Goal: Transaction & Acquisition: Subscribe to service/newsletter

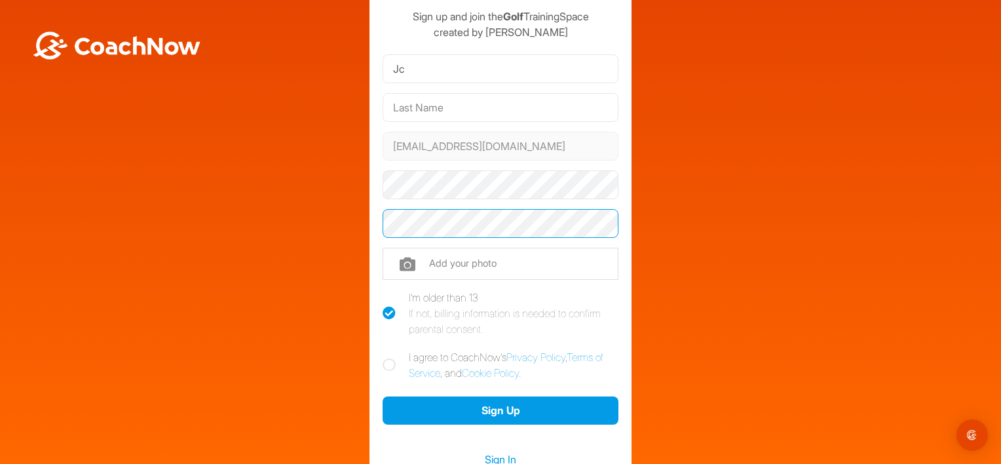
scroll to position [54, 0]
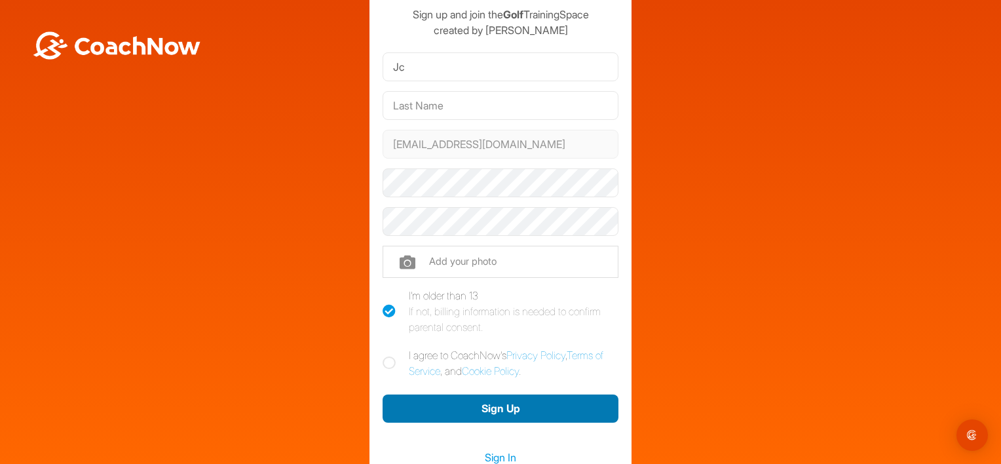
click at [464, 398] on button "Sign Up" at bounding box center [501, 408] width 236 height 28
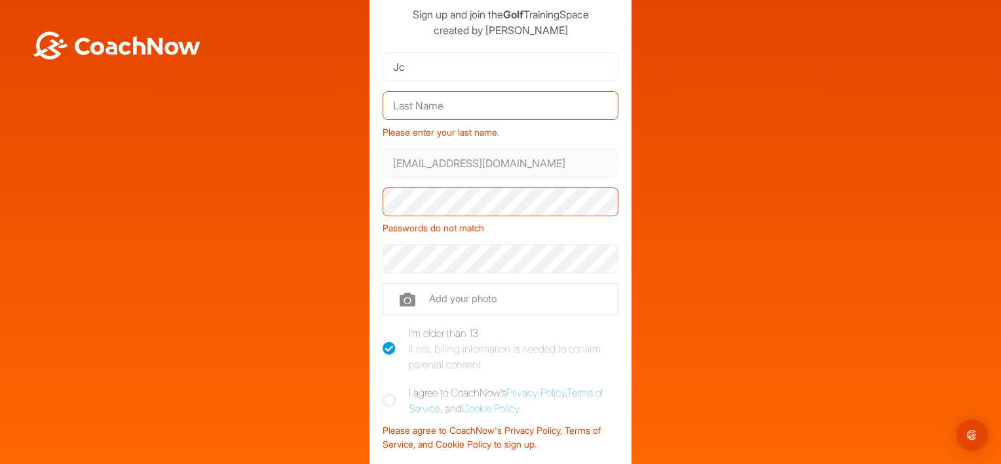
click at [393, 106] on input "text" at bounding box center [501, 105] width 236 height 29
type input "V"
type input "[PERSON_NAME]"
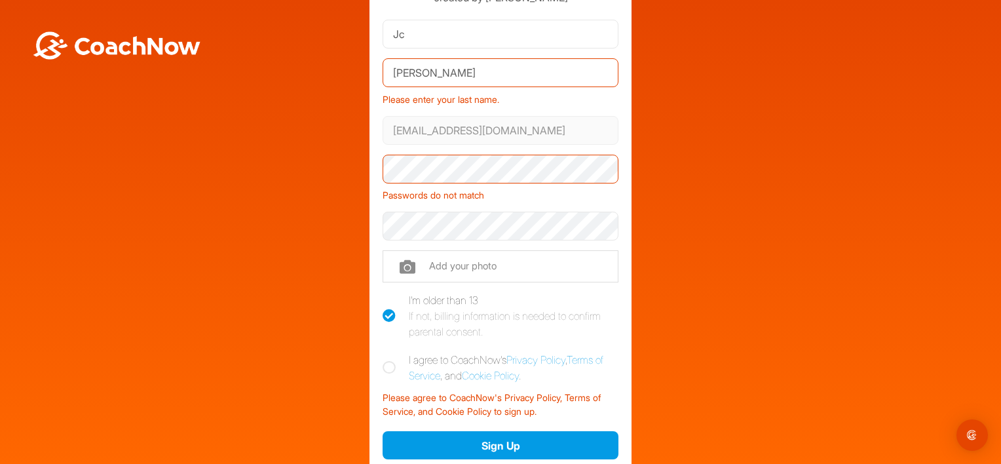
scroll to position [98, 0]
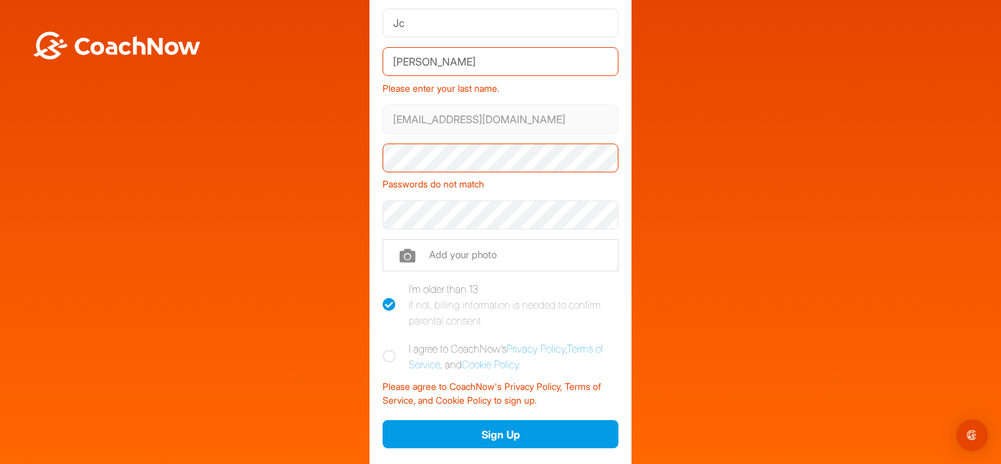
click at [343, 166] on div "Welcome Jc Sign up and join the Golf TrainingSpace created by John Condel Jc Co…" at bounding box center [501, 224] width 988 height 592
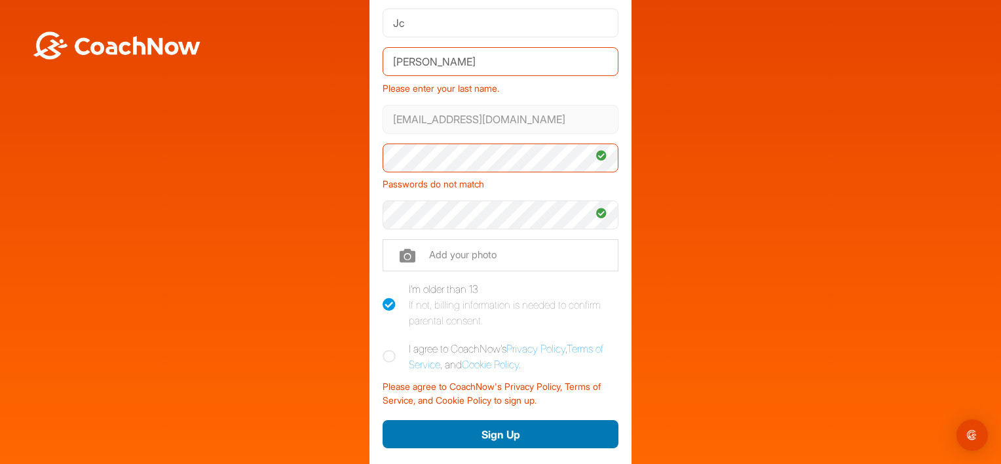
click at [498, 434] on button "Sign Up" at bounding box center [501, 434] width 236 height 28
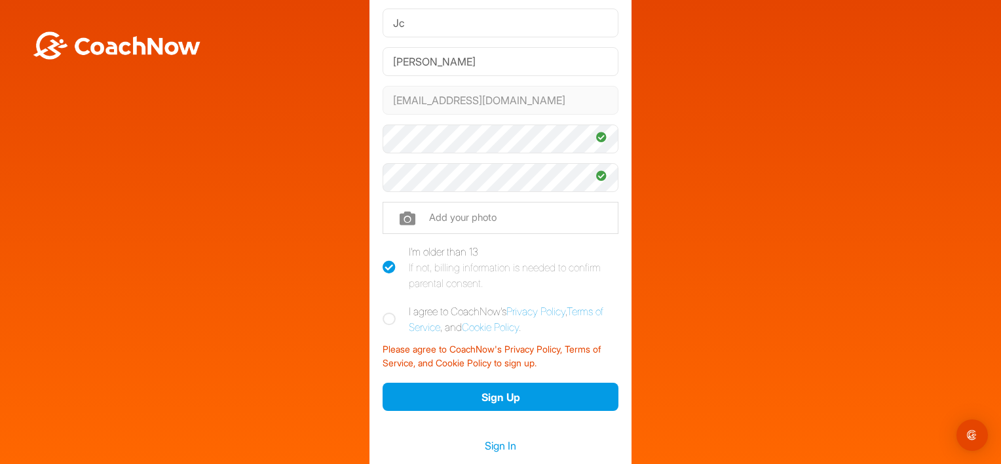
click at [383, 317] on icon at bounding box center [389, 319] width 13 height 13
click at [383, 312] on input "I agree to CoachNow's Privacy Policy , Terms of Service , and Cookie Policy ." at bounding box center [387, 307] width 9 height 9
checkbox input "true"
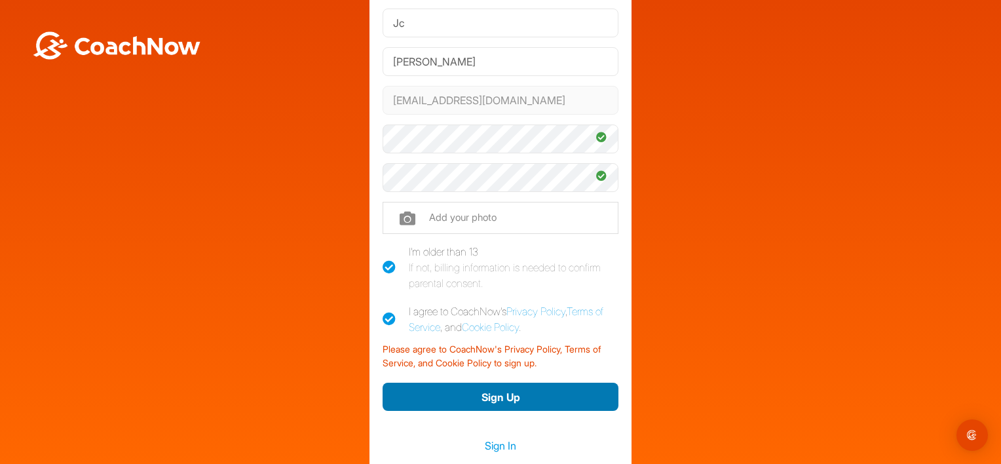
click at [503, 396] on button "Sign Up" at bounding box center [501, 397] width 236 height 28
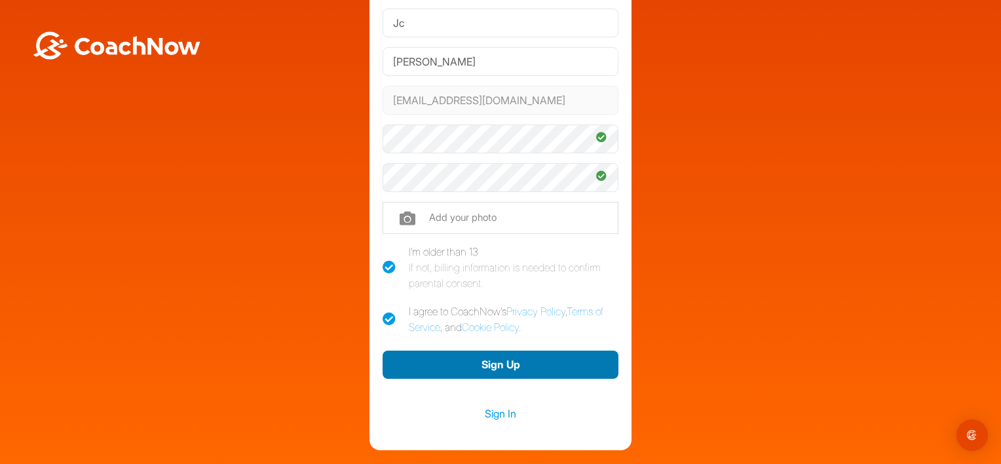
click at [493, 366] on button "Sign Up" at bounding box center [501, 365] width 236 height 28
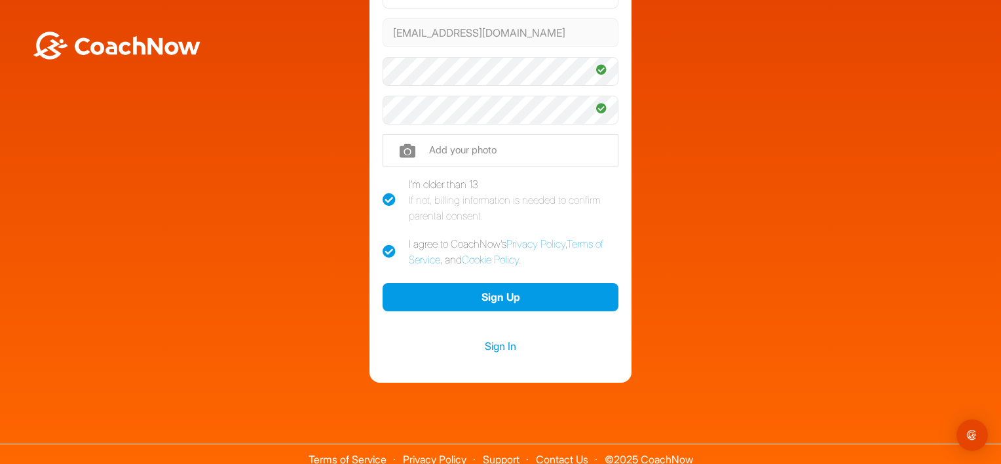
scroll to position [168, 0]
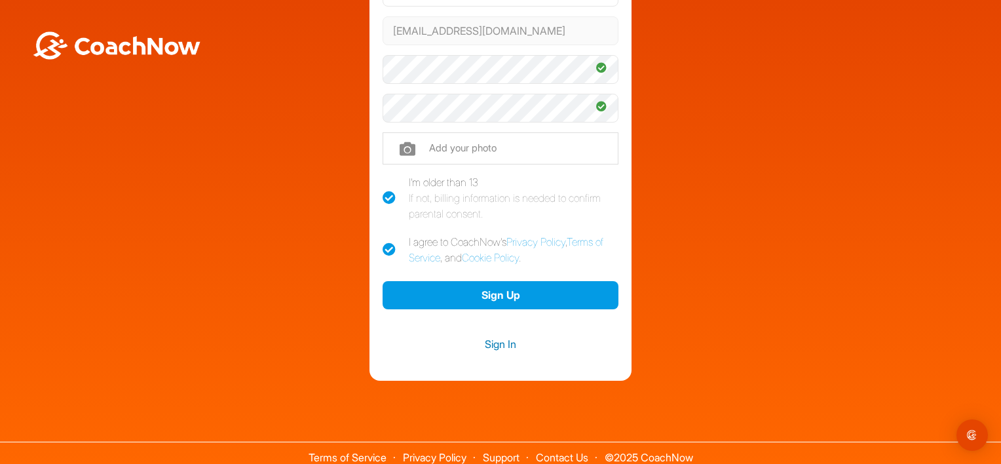
click at [482, 338] on link "Sign In" at bounding box center [501, 343] width 236 height 17
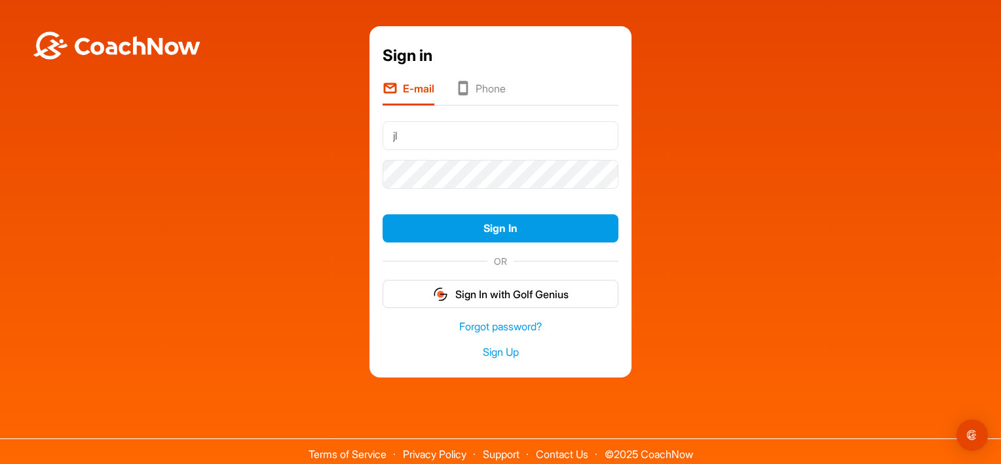
type input "[EMAIL_ADDRESS][DOMAIN_NAME]"
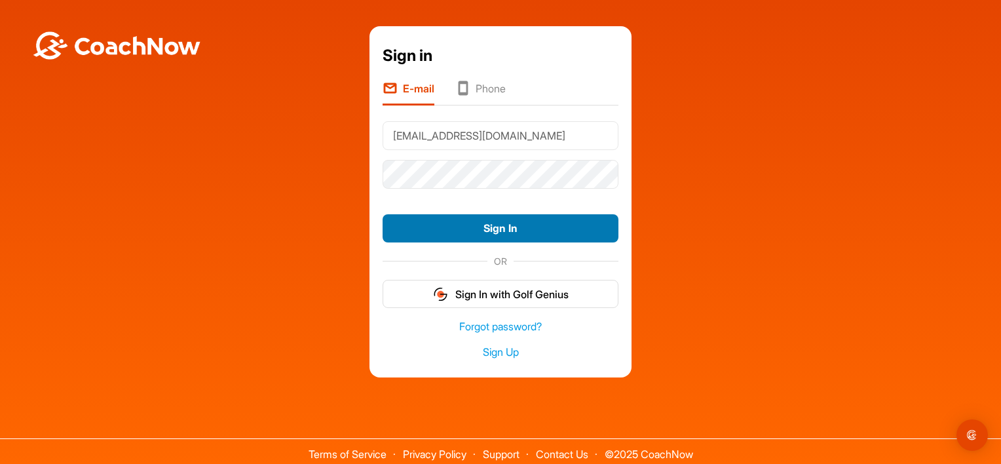
click at [507, 230] on button "Sign In" at bounding box center [501, 228] width 236 height 28
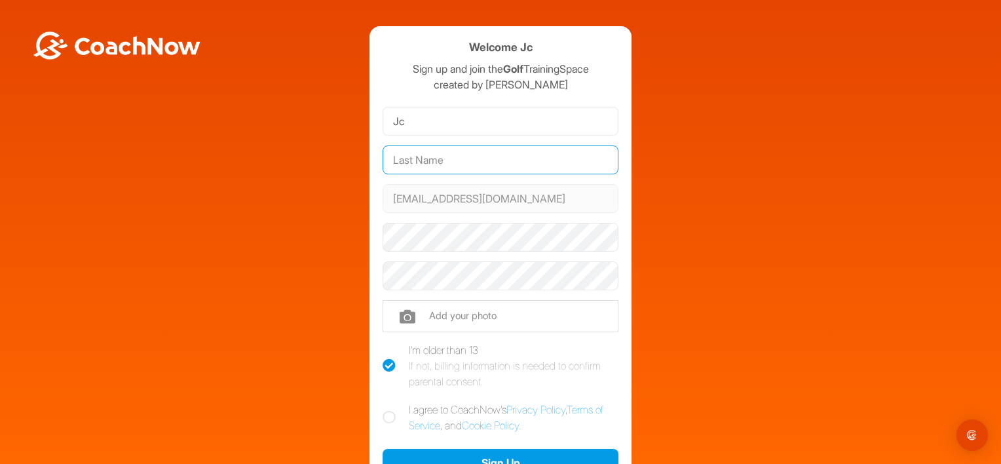
click at [427, 151] on input "text" at bounding box center [501, 159] width 236 height 29
type input "[PERSON_NAME]"
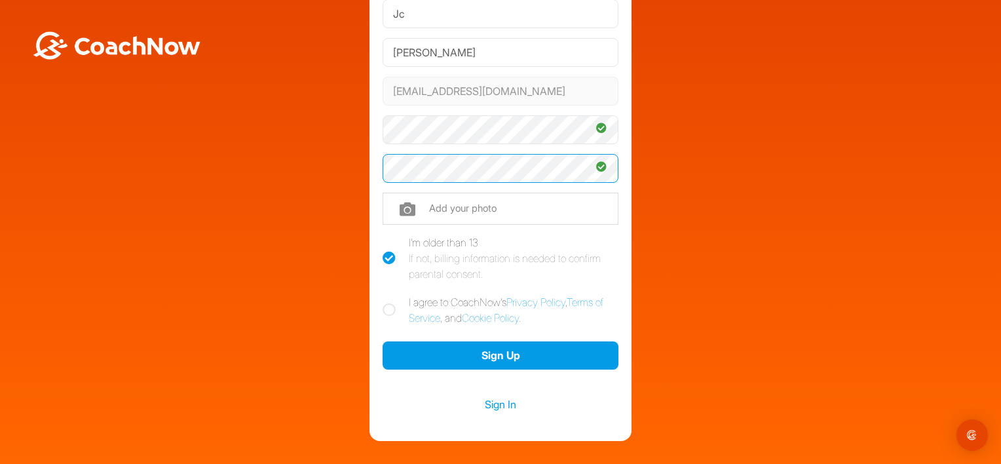
scroll to position [123, 0]
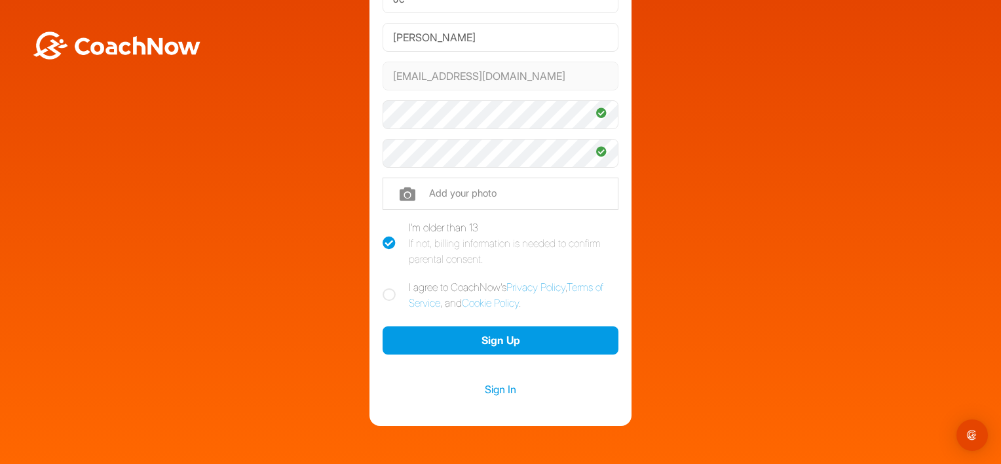
click at [383, 291] on icon at bounding box center [389, 294] width 13 height 13
click at [383, 288] on input "I agree to CoachNow's Privacy Policy , Terms of Service , and Cookie Policy ." at bounding box center [387, 283] width 9 height 9
checkbox input "true"
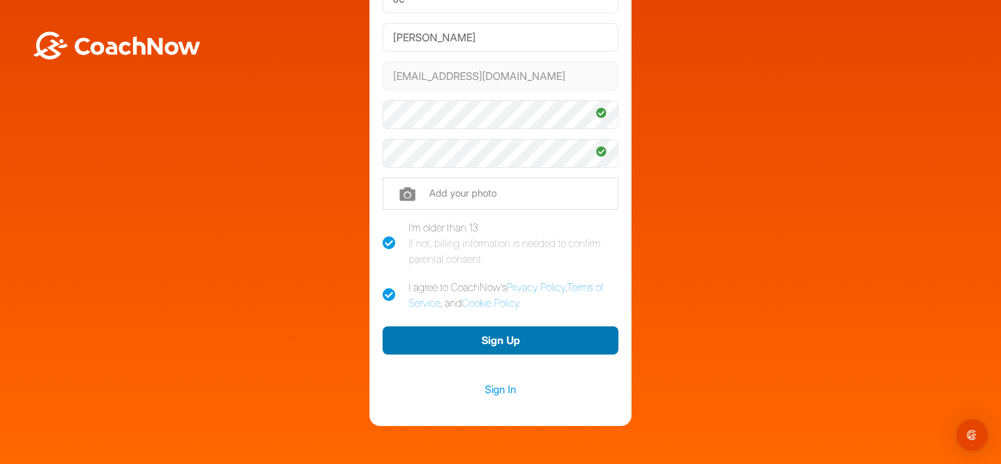
click at [512, 346] on button "Sign Up" at bounding box center [501, 340] width 236 height 28
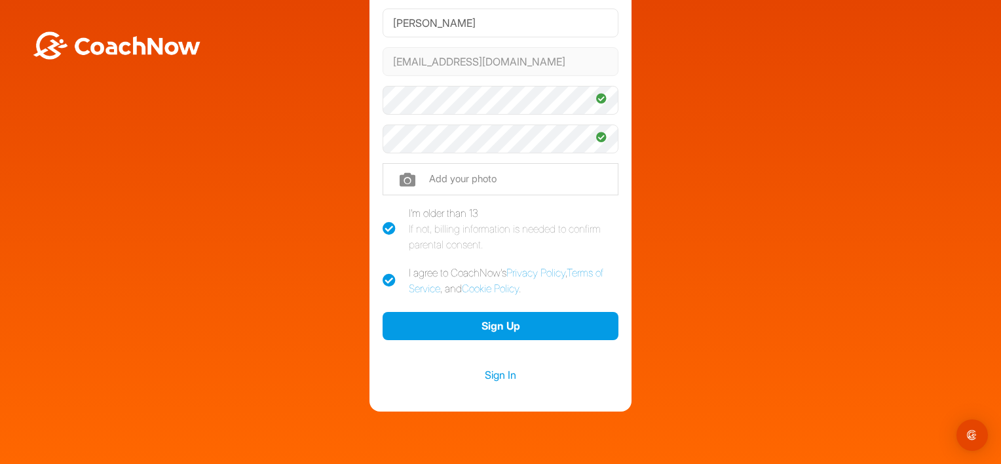
scroll to position [175, 0]
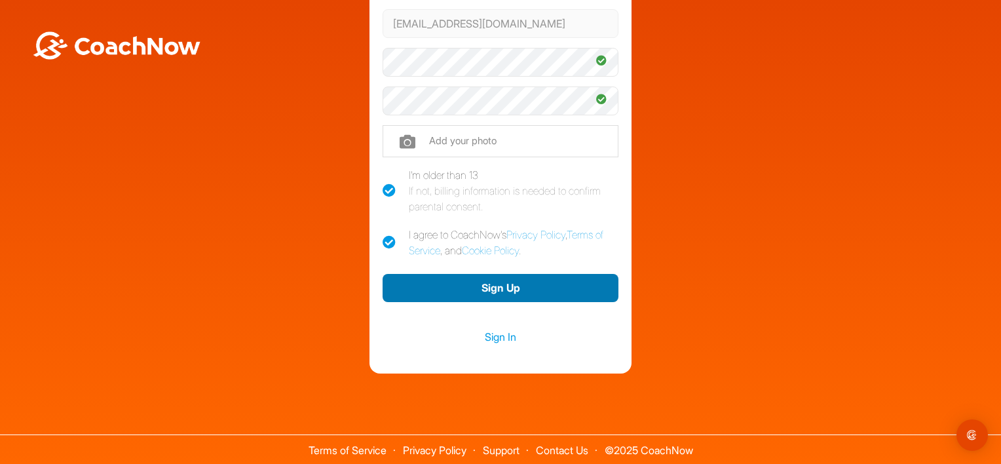
click at [543, 288] on button "Sign Up" at bounding box center [501, 288] width 236 height 28
click at [503, 289] on button "Sign Up" at bounding box center [501, 288] width 236 height 28
click at [510, 286] on button "Sign Up" at bounding box center [501, 288] width 236 height 28
